Goal: Information Seeking & Learning: Learn about a topic

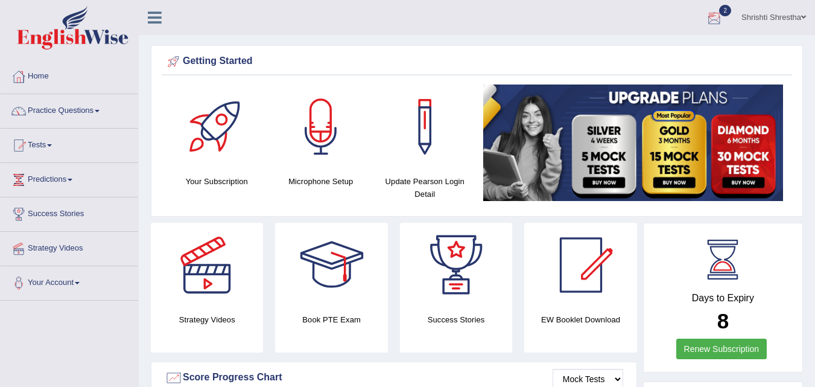
click at [714, 19] on div at bounding box center [714, 18] width 18 height 18
click at [0, 0] on link "EW25 Aug 28, 2025 Exam evaluated" at bounding box center [0, 0] width 0 height 0
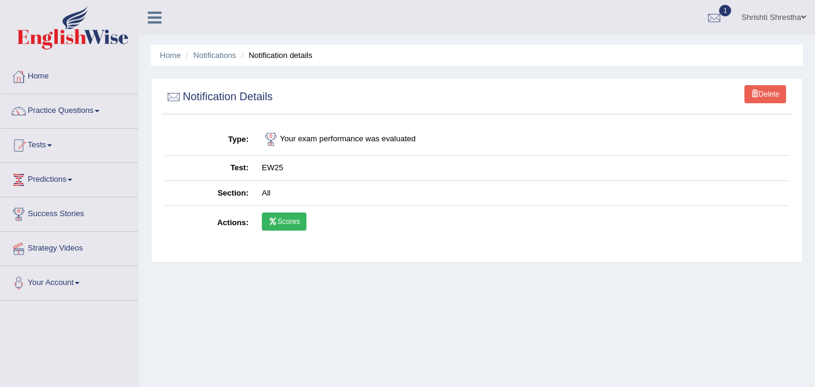
click at [98, 109] on link "Practice Questions" at bounding box center [69, 109] width 137 height 30
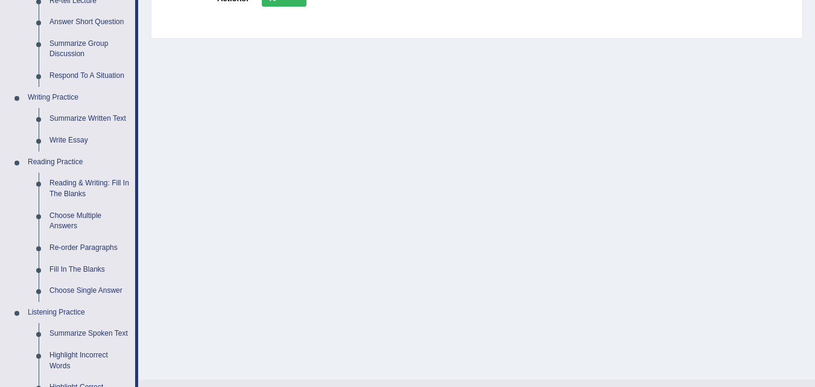
scroll to position [241, 0]
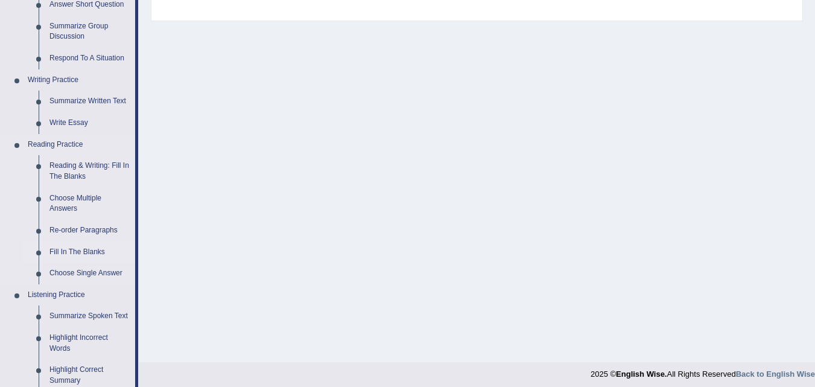
click at [64, 250] on link "Fill In The Blanks" at bounding box center [89, 252] width 91 height 22
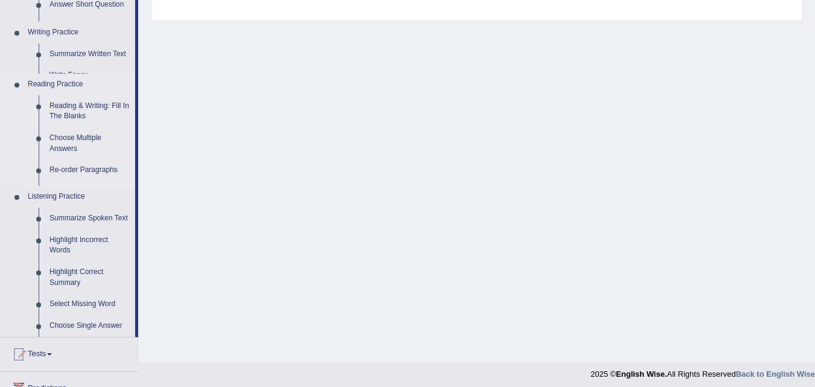
click at [64, 250] on ul "Speaking Practice Read Aloud Repeat Sentence Describe Image Re-tell Lecture Ans…" at bounding box center [68, 112] width 134 height 450
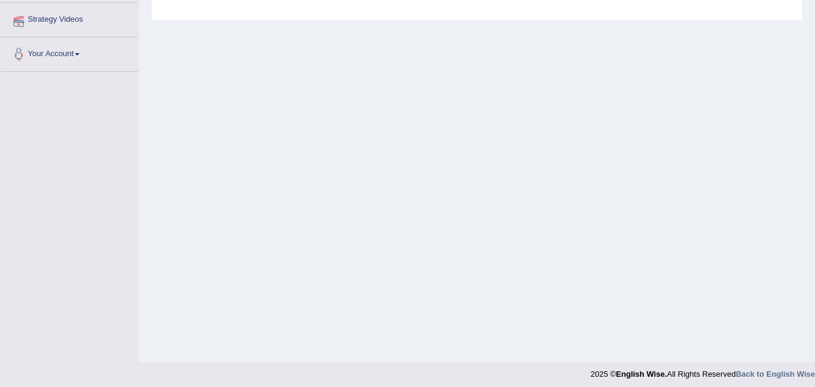
scroll to position [244, 0]
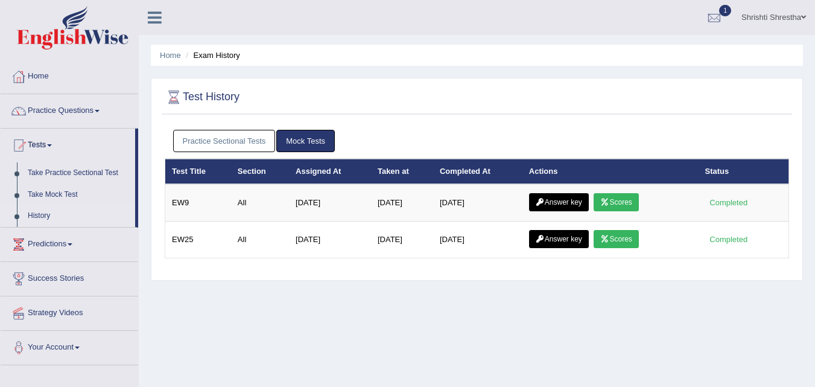
click at [308, 144] on link "Mock Tests" at bounding box center [305, 141] width 58 height 22
click at [218, 141] on link "Practice Sectional Tests" at bounding box center [224, 141] width 103 height 22
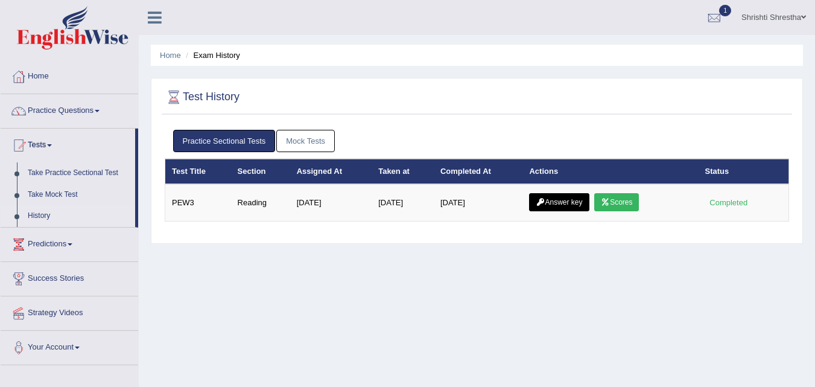
click at [307, 144] on link "Mock Tests" at bounding box center [305, 141] width 58 height 22
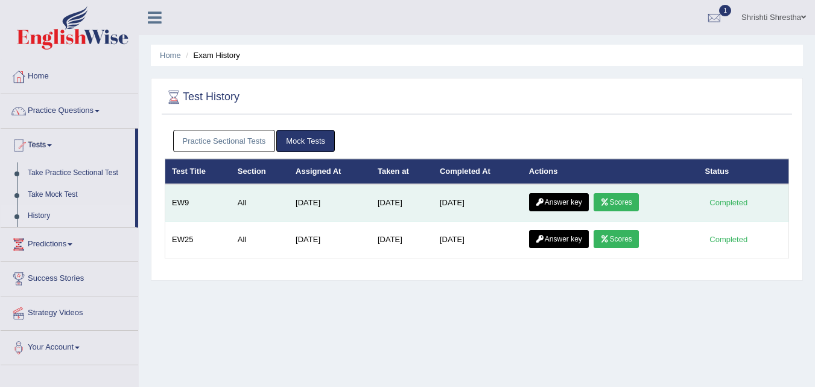
click at [569, 201] on link "Answer key" at bounding box center [559, 202] width 60 height 18
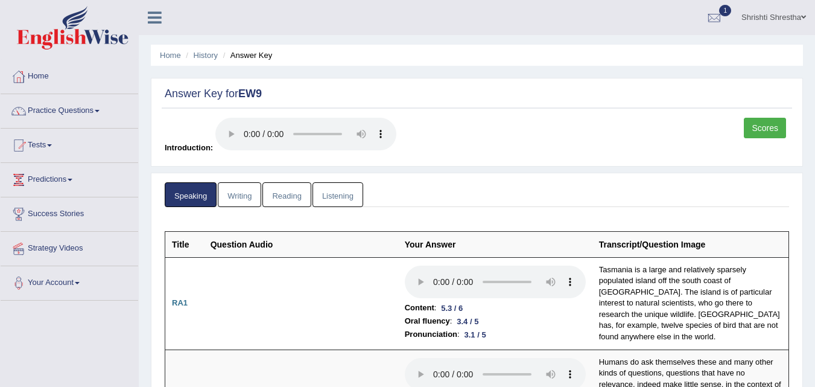
click at [248, 195] on link "Writing" at bounding box center [239, 194] width 43 height 25
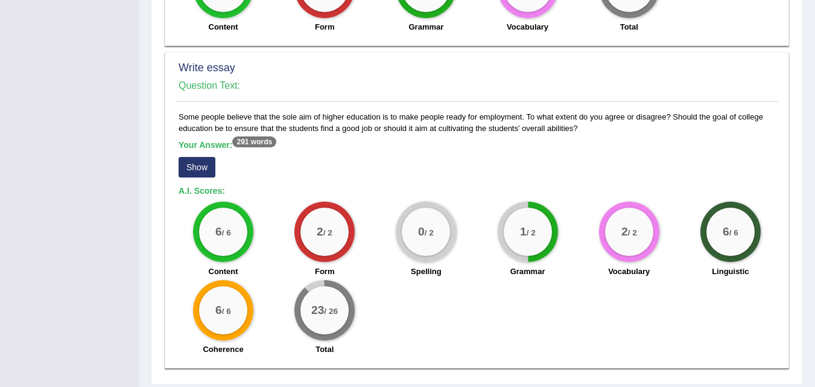
scroll to position [933, 0]
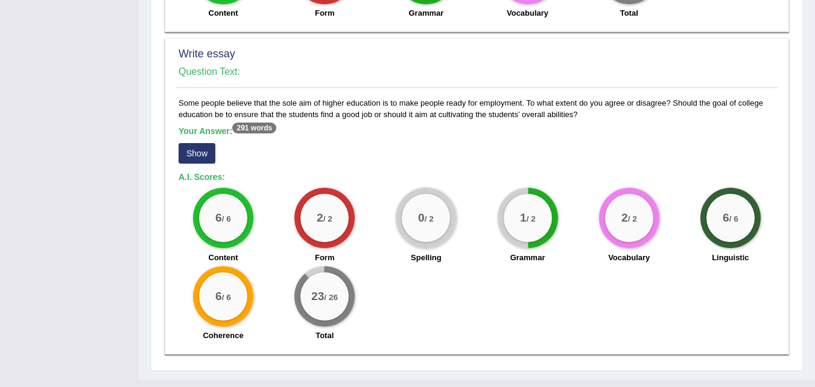
click at [202, 143] on button "Show" at bounding box center [196, 153] width 37 height 21
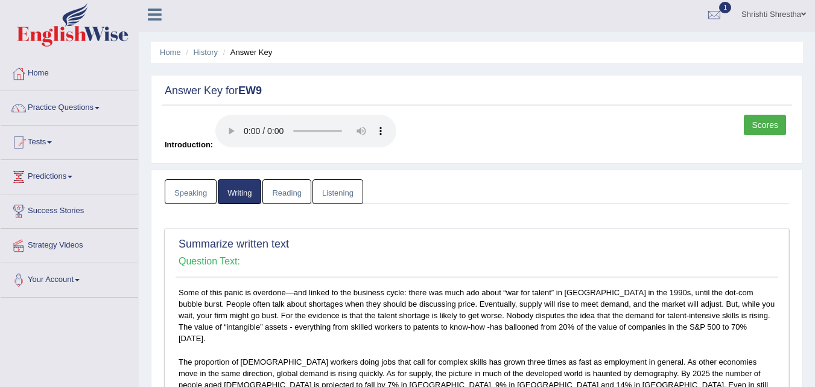
scroll to position [0, 0]
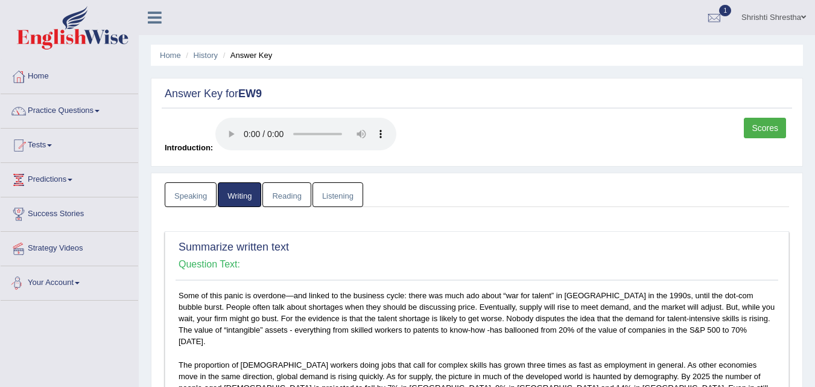
click at [289, 195] on link "Reading" at bounding box center [286, 194] width 48 height 25
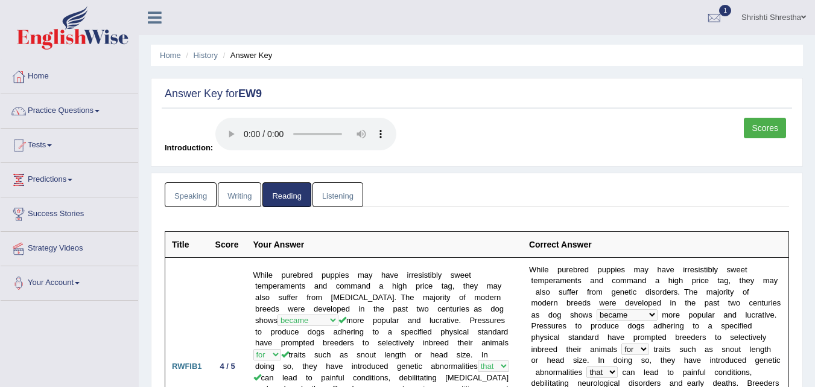
click at [766, 130] on link "Scores" at bounding box center [764, 128] width 42 height 21
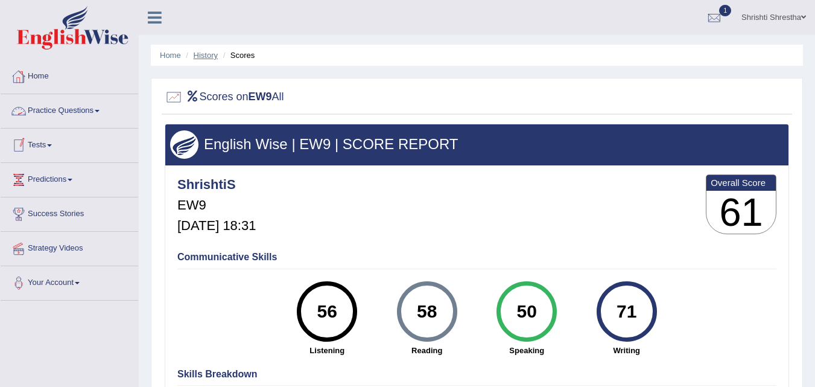
click at [213, 59] on link "History" at bounding box center [206, 55] width 24 height 9
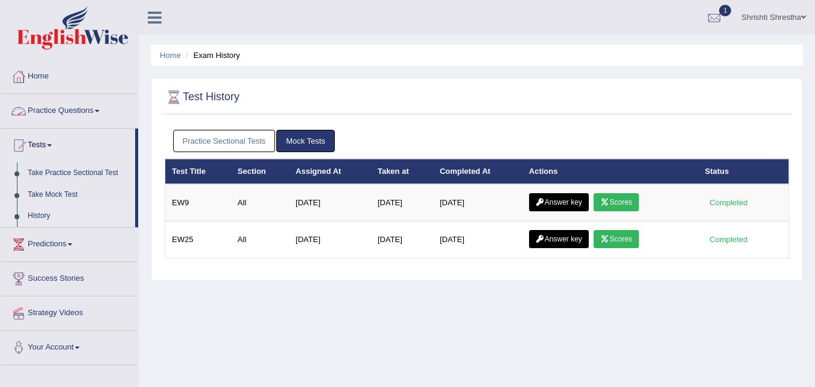
click at [98, 104] on link "Practice Questions" at bounding box center [69, 109] width 137 height 30
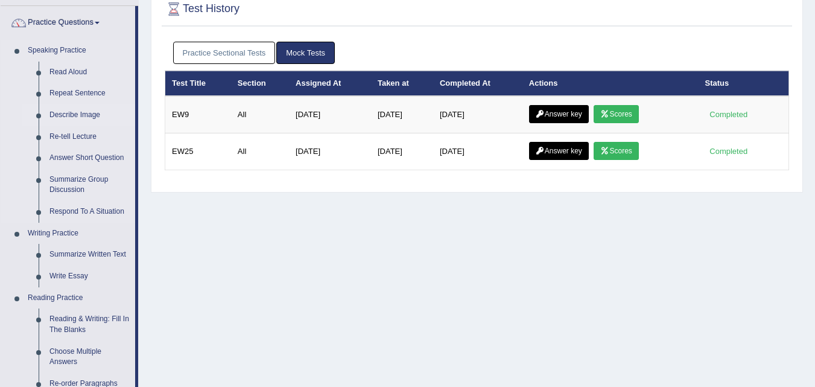
scroll to position [121, 0]
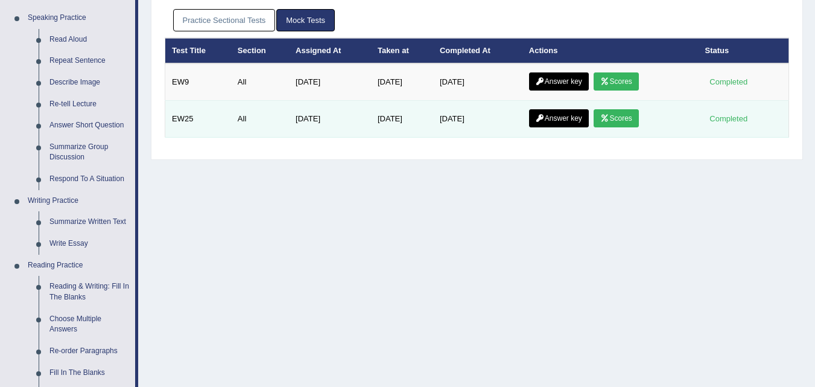
click at [569, 117] on link "Answer key" at bounding box center [559, 118] width 60 height 18
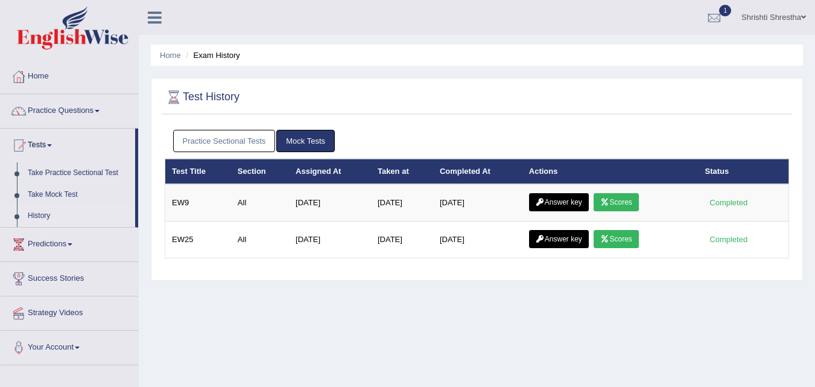
click at [573, 184] on td "Answer key Scores" at bounding box center [610, 202] width 176 height 37
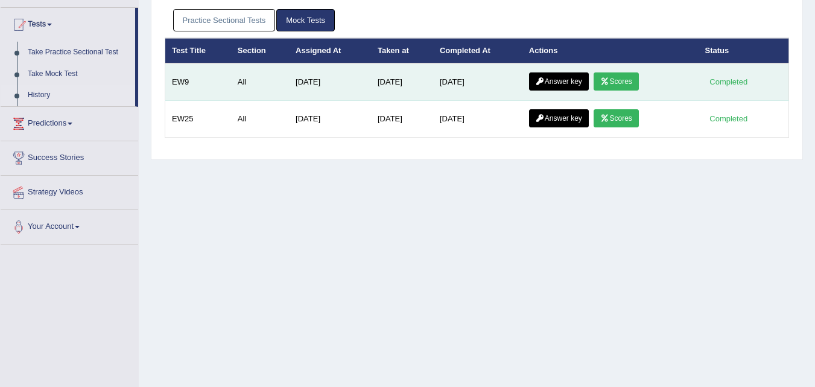
click at [560, 81] on link "Answer key" at bounding box center [559, 81] width 60 height 18
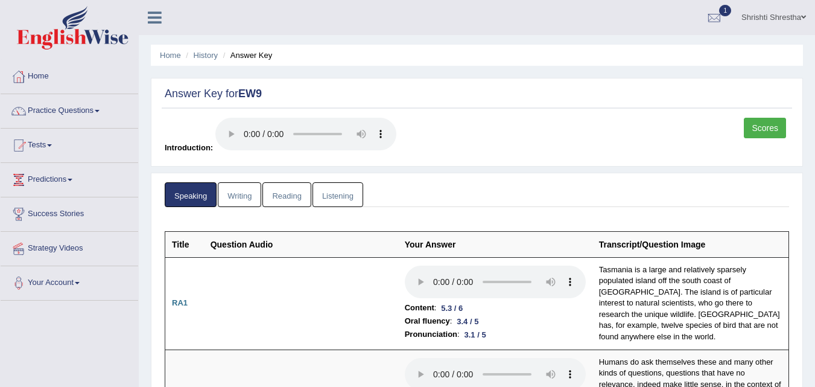
click at [323, 190] on link "Listening" at bounding box center [337, 194] width 51 height 25
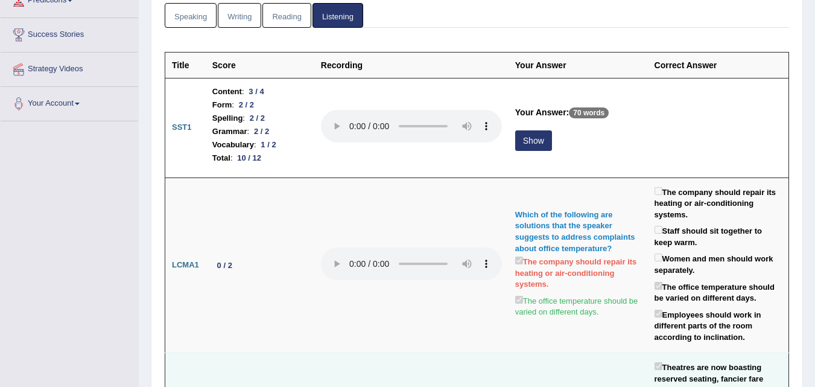
scroll to position [181, 0]
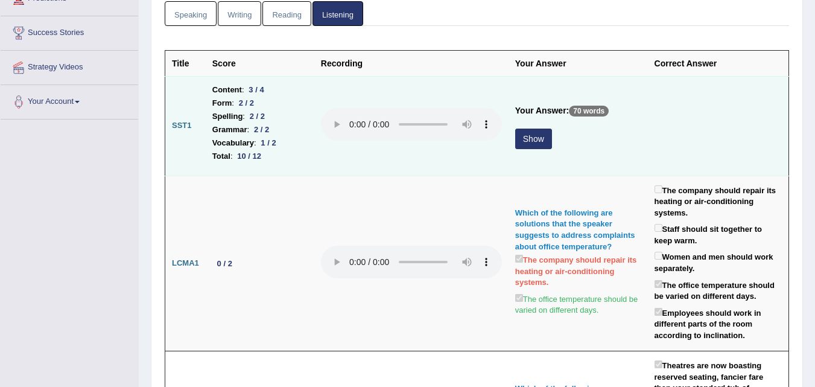
click at [538, 134] on button "Show" at bounding box center [533, 138] width 37 height 21
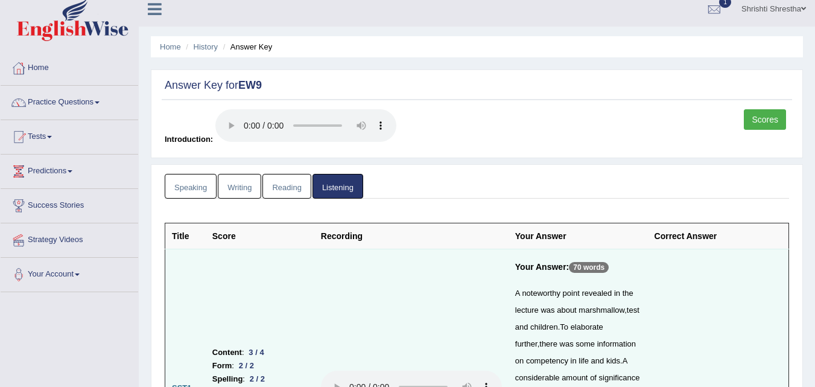
scroll to position [0, 0]
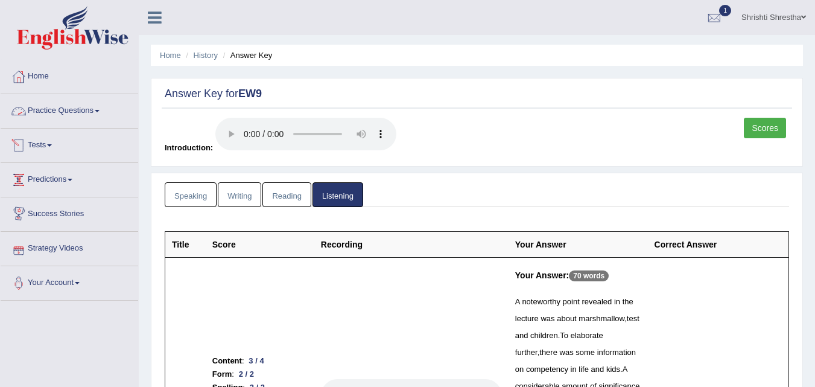
click at [89, 110] on link "Practice Questions" at bounding box center [69, 109] width 137 height 30
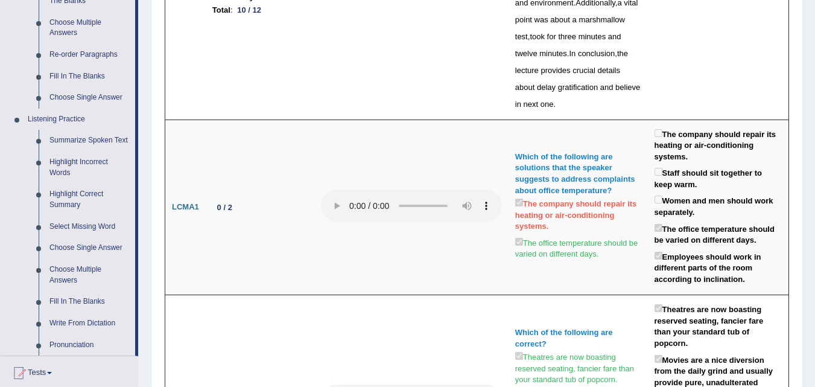
scroll to position [422, 0]
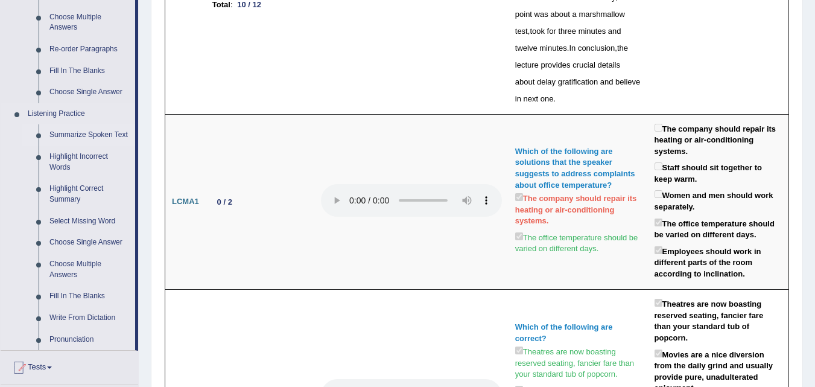
click at [76, 133] on link "Summarize Spoken Text" at bounding box center [89, 135] width 91 height 22
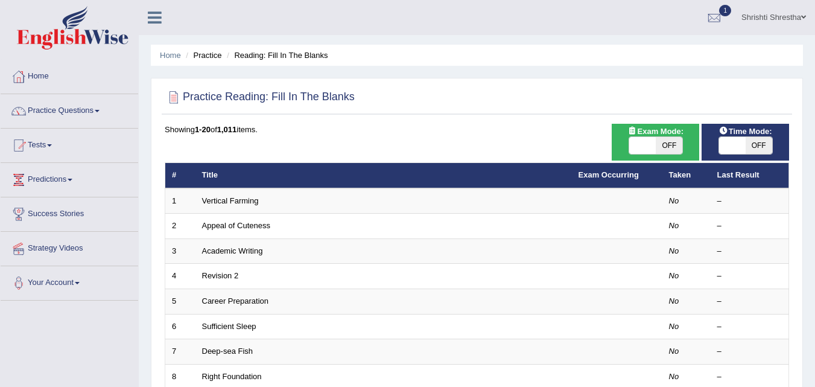
click at [236, 203] on link "Vertical Farming" at bounding box center [230, 200] width 57 height 9
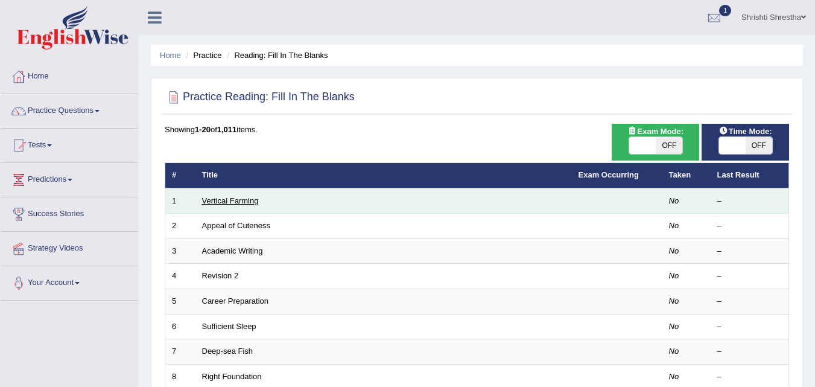
drag, startPoint x: 0, startPoint y: 0, endPoint x: 236, endPoint y: 202, distance: 310.5
click at [236, 202] on link "Vertical Farming" at bounding box center [230, 200] width 57 height 9
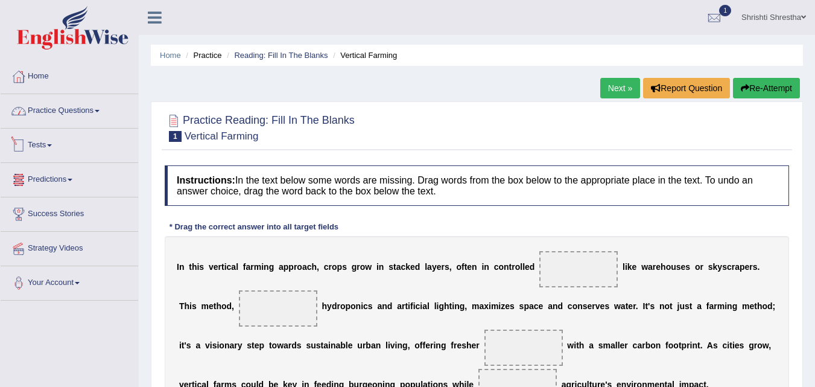
click at [99, 110] on span at bounding box center [97, 111] width 5 height 2
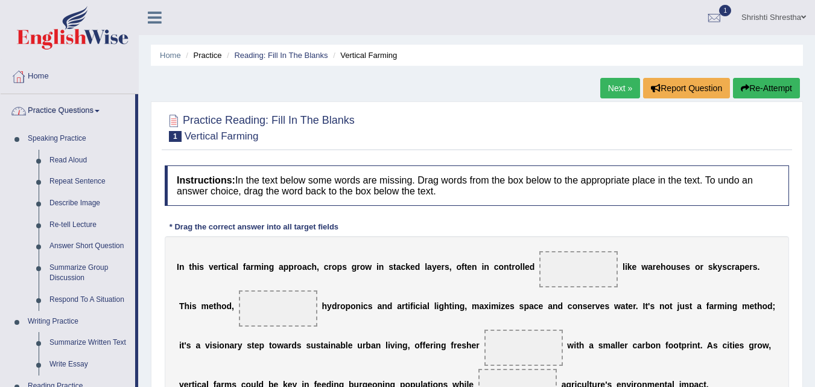
click at [92, 110] on link "Practice Questions" at bounding box center [68, 109] width 134 height 30
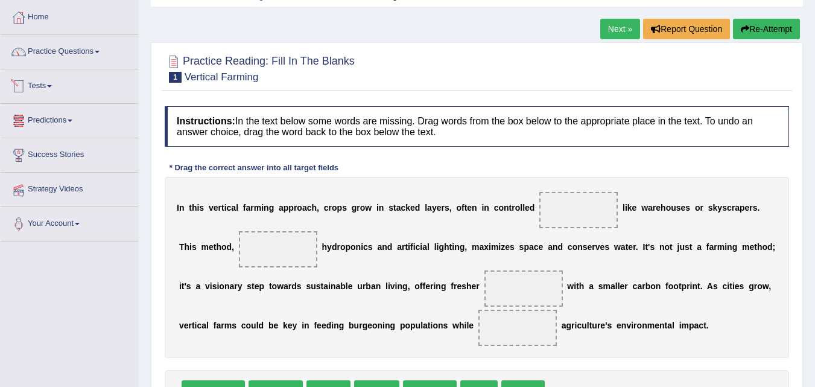
scroll to position [60, 0]
click at [55, 90] on link "Tests" at bounding box center [69, 84] width 137 height 30
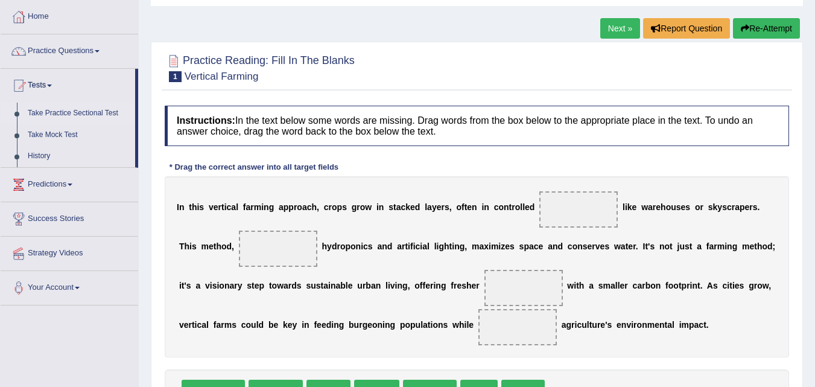
click at [84, 113] on link "Take Practice Sectional Test" at bounding box center [78, 114] width 113 height 22
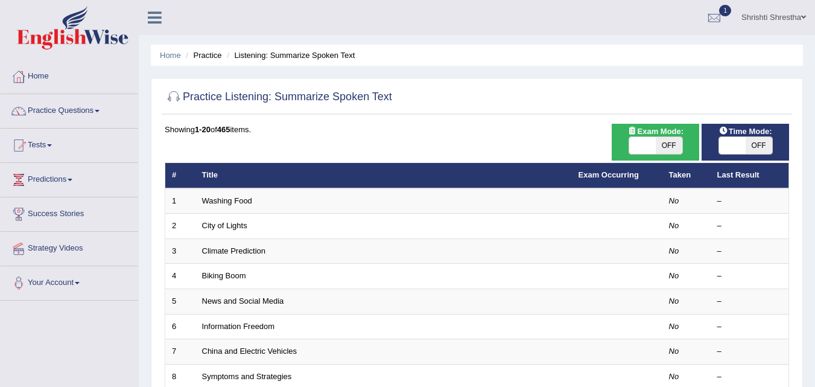
click at [230, 339] on td "China and Electric Vehicles" at bounding box center [383, 351] width 376 height 25
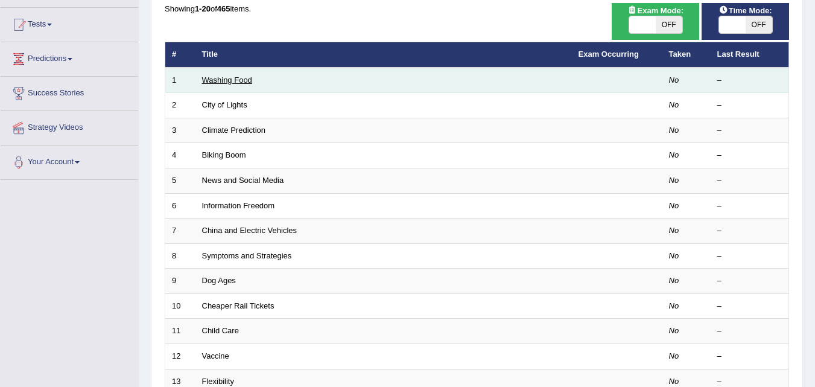
click at [233, 81] on link "Washing Food" at bounding box center [227, 79] width 50 height 9
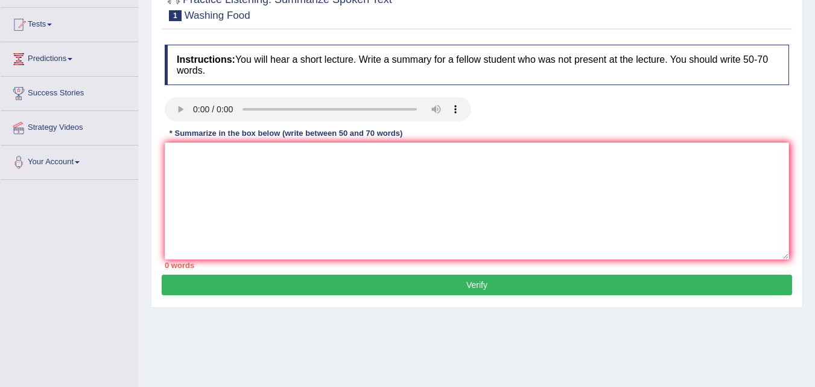
scroll to position [60, 0]
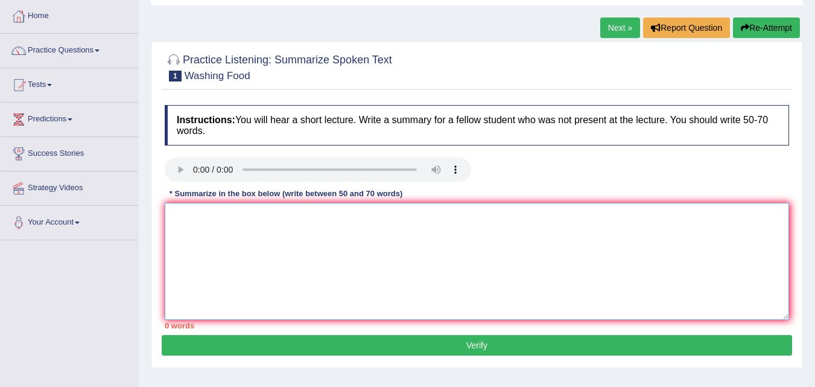
click at [374, 270] on textarea at bounding box center [477, 261] width 624 height 117
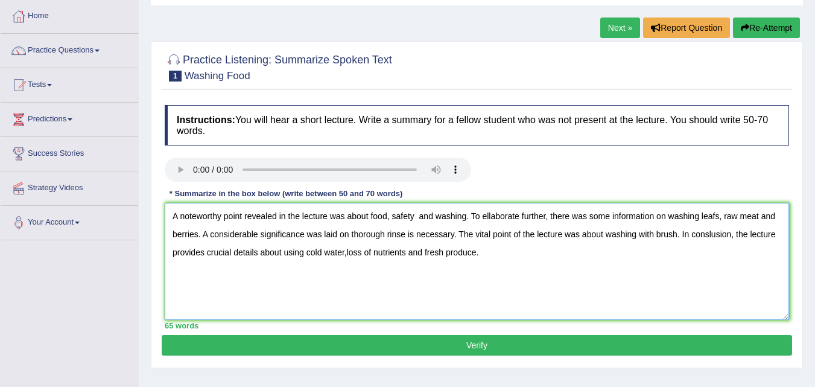
click at [347, 232] on textarea "A noteworthy point revealed in the lecture was about food, safety and washing. …" at bounding box center [477, 261] width 624 height 117
type textarea "A noteworthy point revealed in the lecture was about food, safety and washing. …"
click at [461, 342] on button "Verify" at bounding box center [477, 345] width 630 height 21
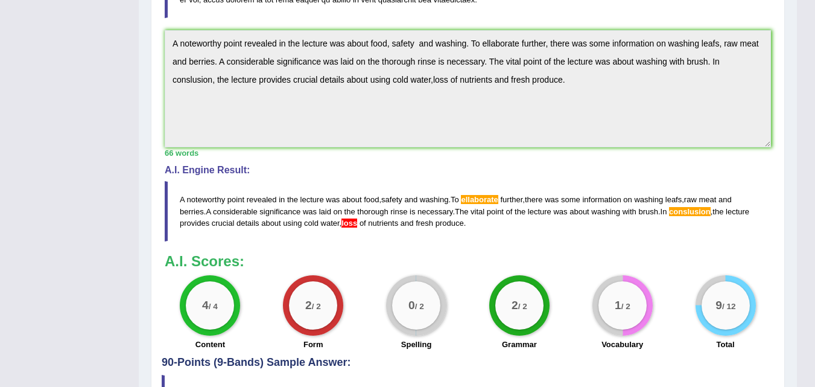
scroll to position [361, 0]
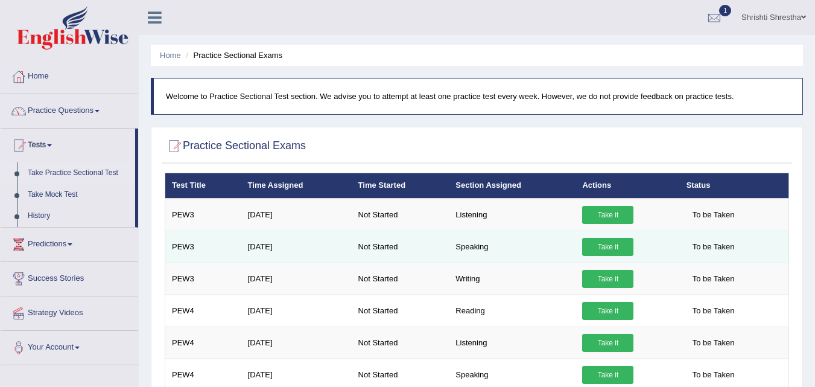
click at [609, 246] on link "Take it" at bounding box center [607, 247] width 51 height 18
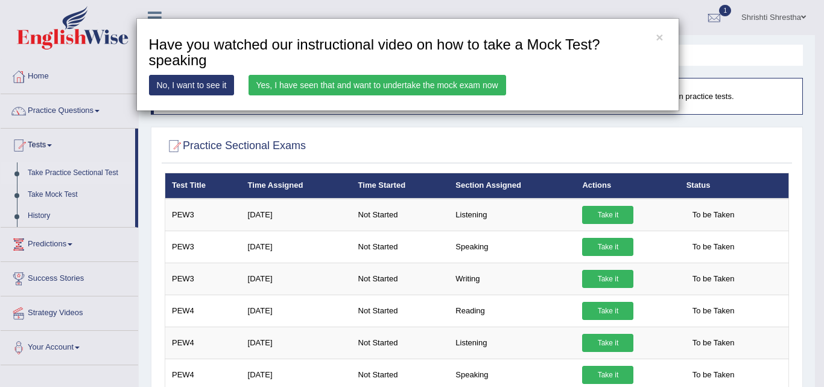
click at [382, 81] on link "Yes, I have seen that and want to undertake the mock exam now" at bounding box center [376, 85] width 257 height 21
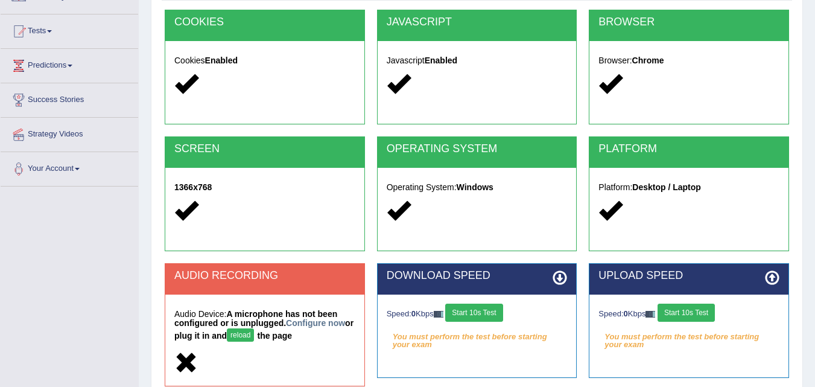
scroll to position [247, 0]
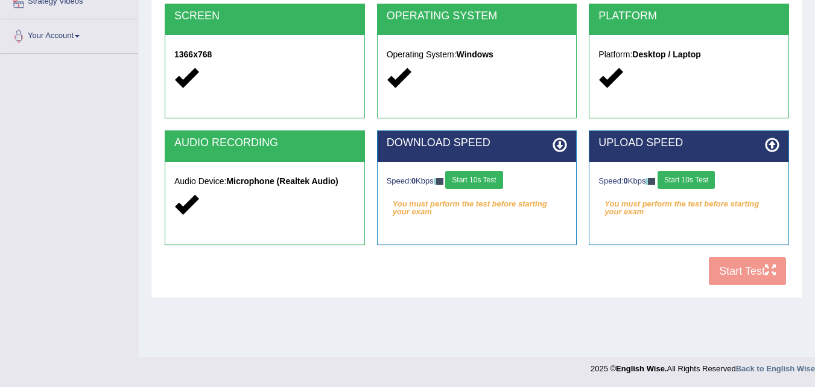
click at [490, 182] on button "Start 10s Test" at bounding box center [473, 180] width 57 height 18
click at [500, 181] on button "Start 10s Test" at bounding box center [486, 180] width 57 height 18
click at [698, 180] on button "Start 10s Test" at bounding box center [685, 180] width 57 height 18
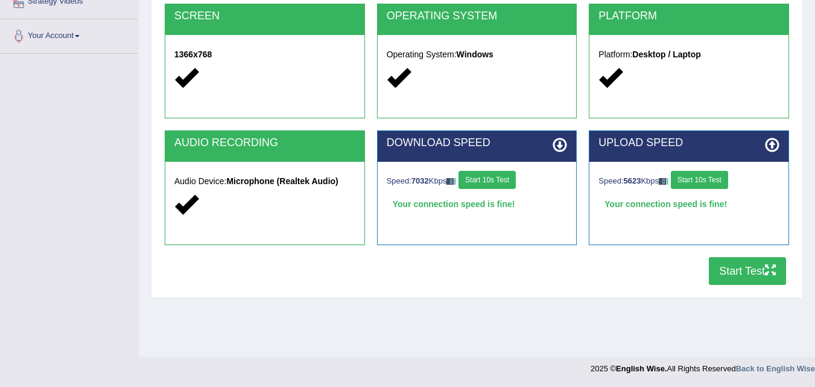
click at [756, 259] on button "Start Test" at bounding box center [747, 271] width 77 height 28
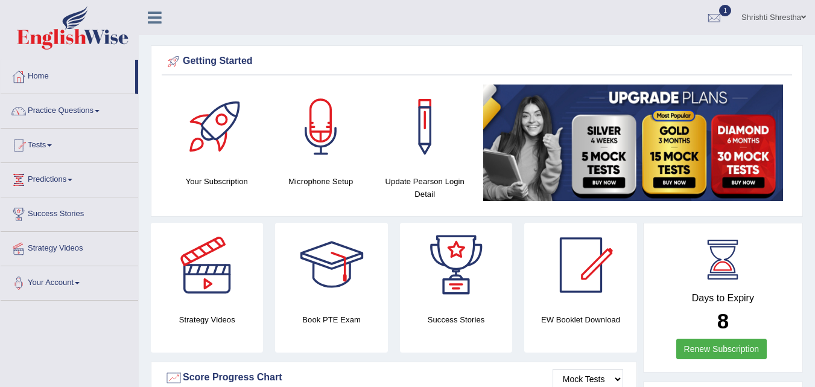
click at [90, 110] on link "Practice Questions" at bounding box center [69, 109] width 137 height 30
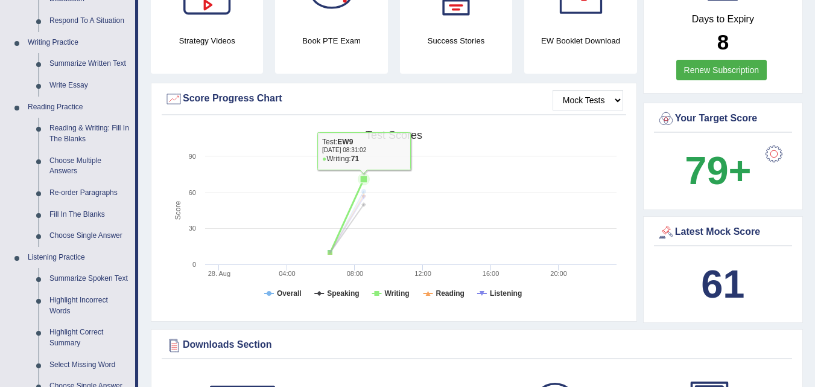
scroll to position [264, 0]
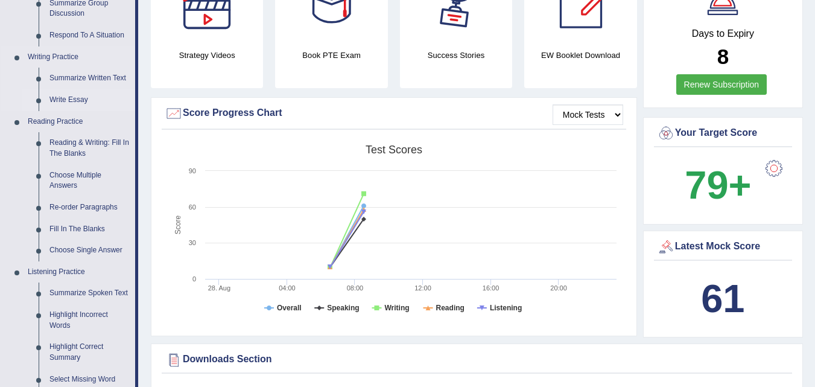
click at [69, 103] on link "Write Essay" at bounding box center [89, 100] width 91 height 22
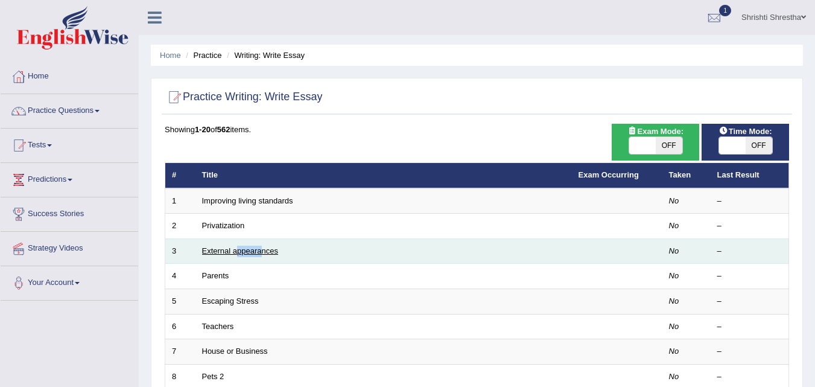
drag, startPoint x: 236, startPoint y: 256, endPoint x: 262, endPoint y: 245, distance: 27.6
click at [262, 245] on td "External appearances" at bounding box center [383, 250] width 376 height 25
click at [262, 246] on link "External appearances" at bounding box center [240, 250] width 76 height 9
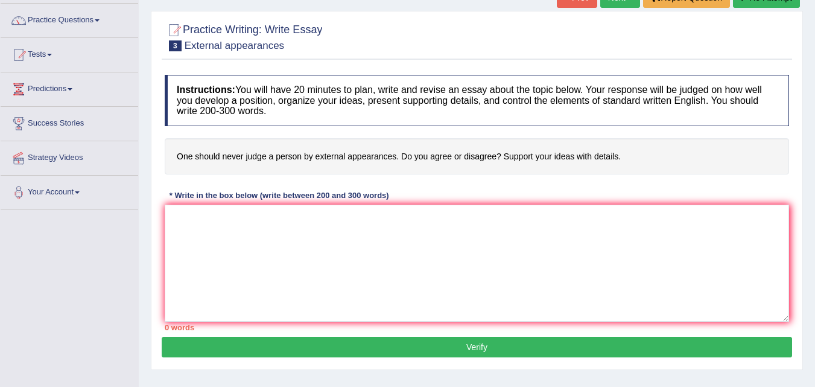
scroll to position [90, 0]
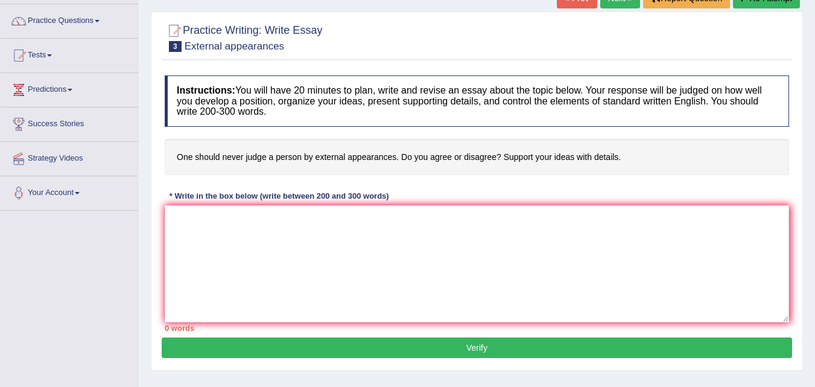
click at [177, 157] on h4 "One should never judge a person by external appearances. Do you agree or disagr…" at bounding box center [477, 157] width 624 height 37
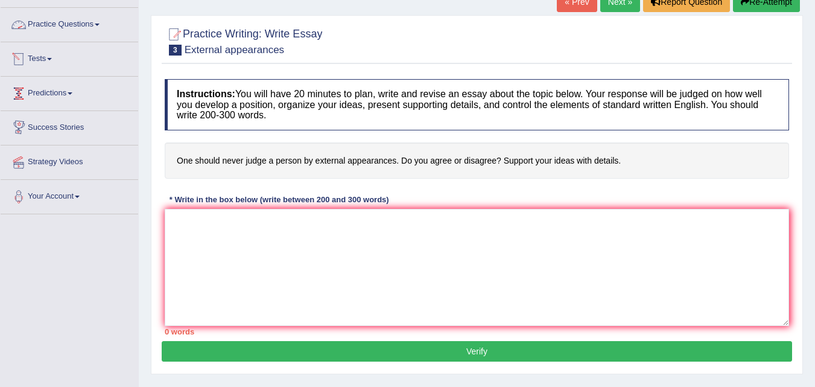
scroll to position [30, 0]
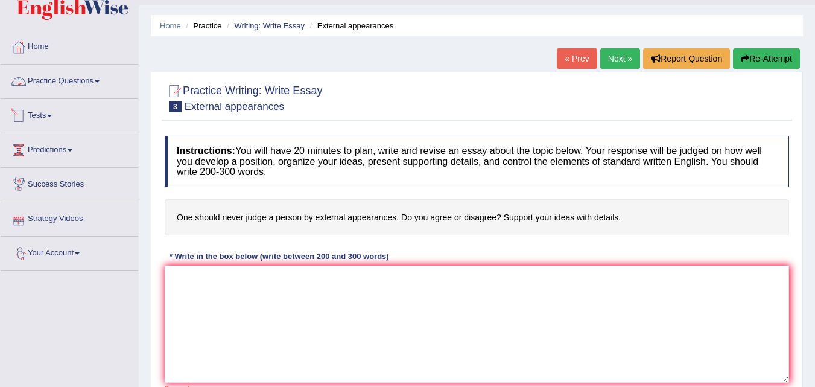
click at [98, 83] on link "Practice Questions" at bounding box center [69, 80] width 137 height 30
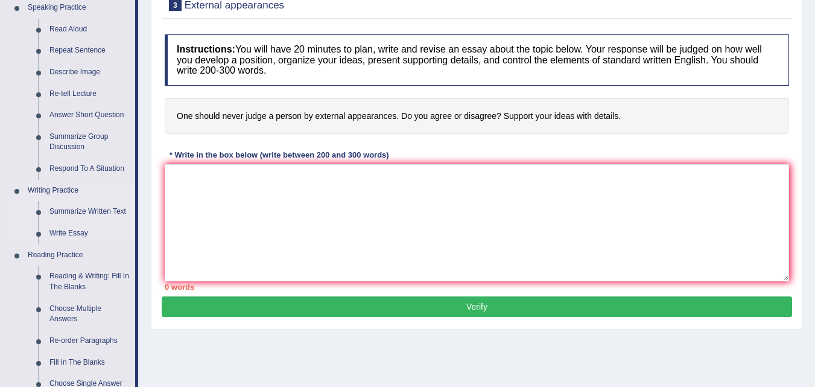
scroll to position [150, 0]
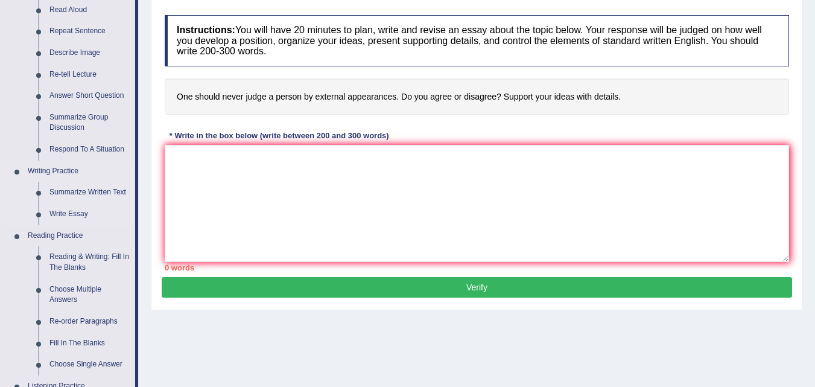
click at [93, 222] on link "Write Essay" at bounding box center [89, 214] width 91 height 22
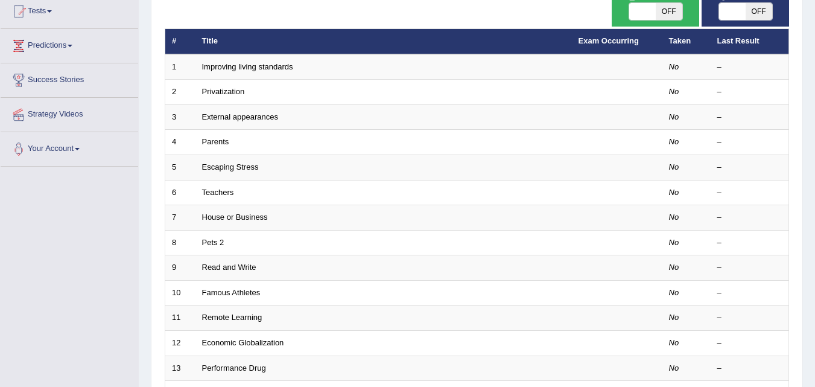
scroll to position [133, 0]
